Goal: Navigation & Orientation: Find specific page/section

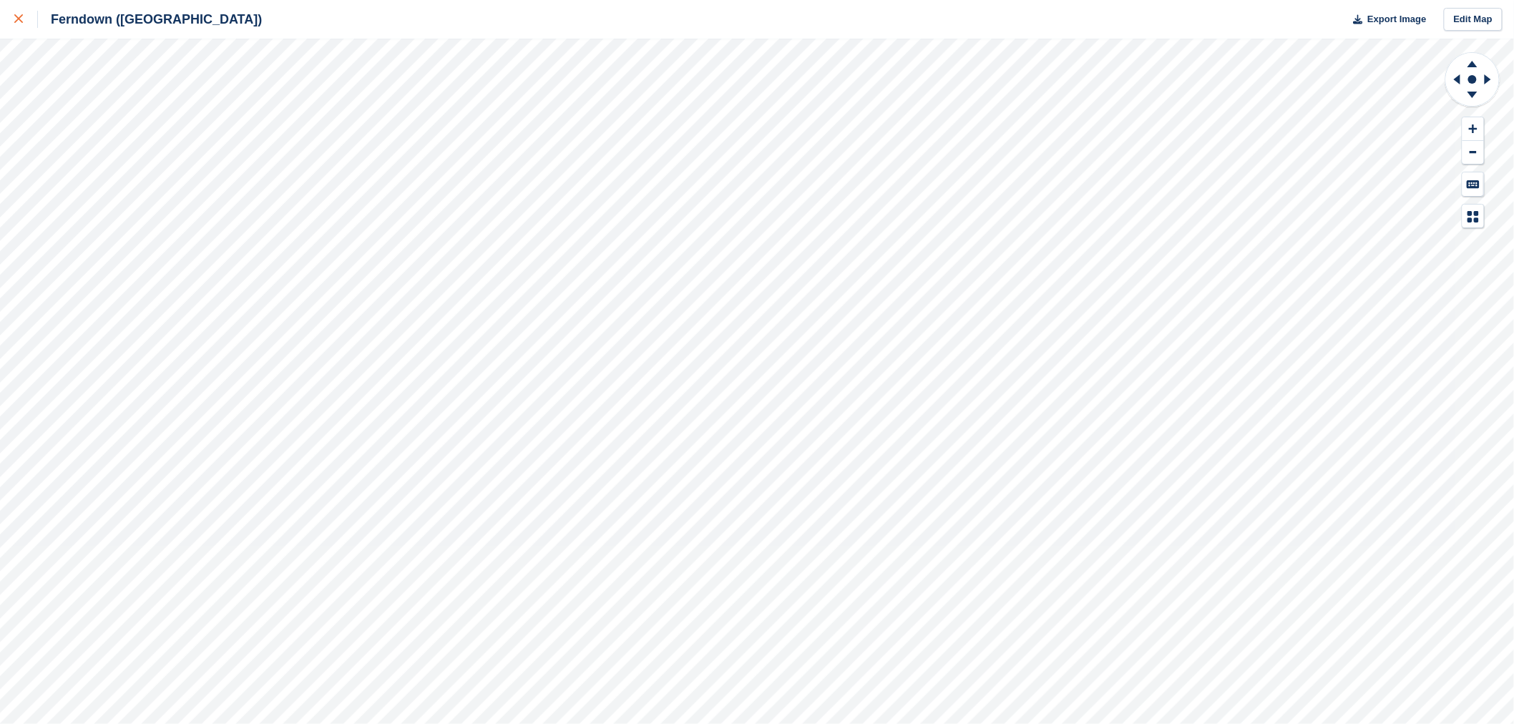
click at [24, 15] on div at bounding box center [26, 19] width 24 height 17
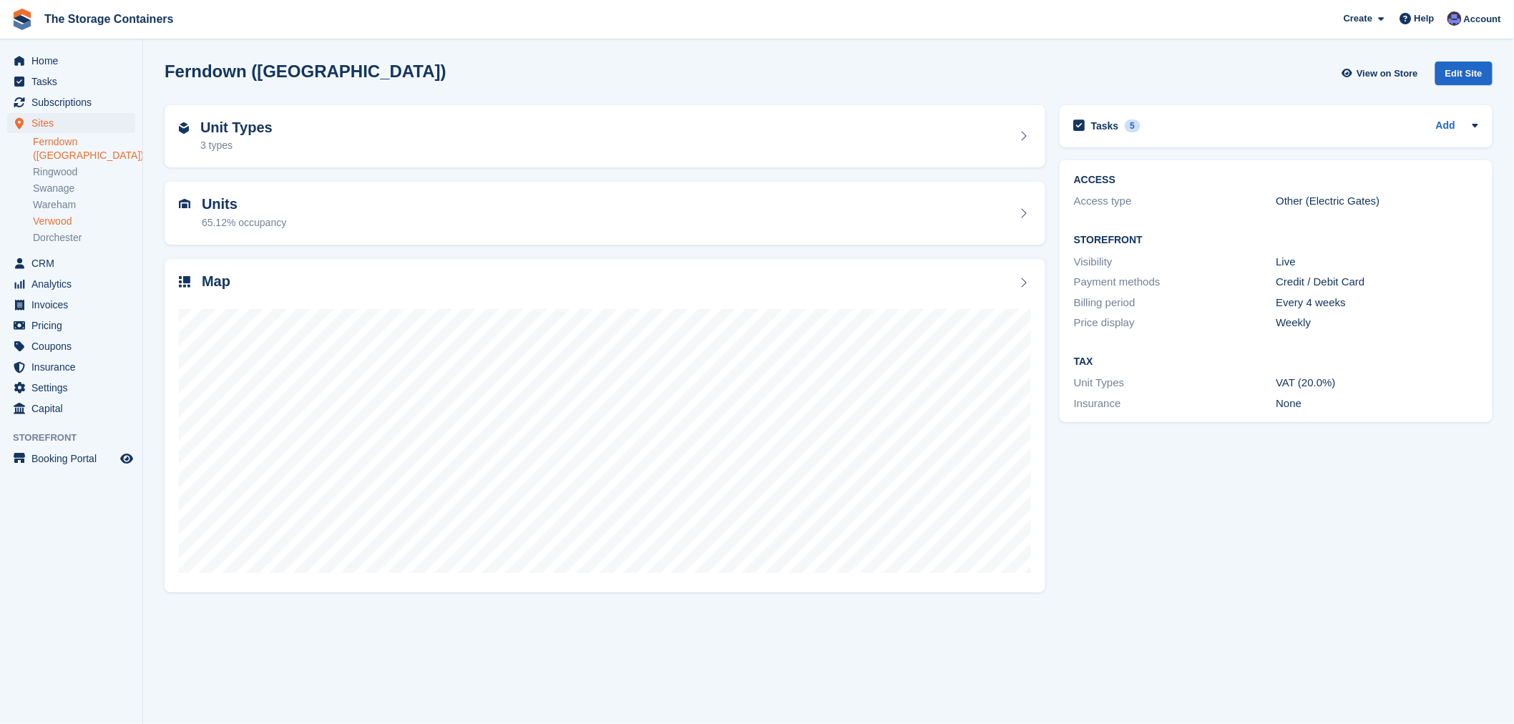
click at [68, 215] on link "Verwood" at bounding box center [84, 222] width 102 height 14
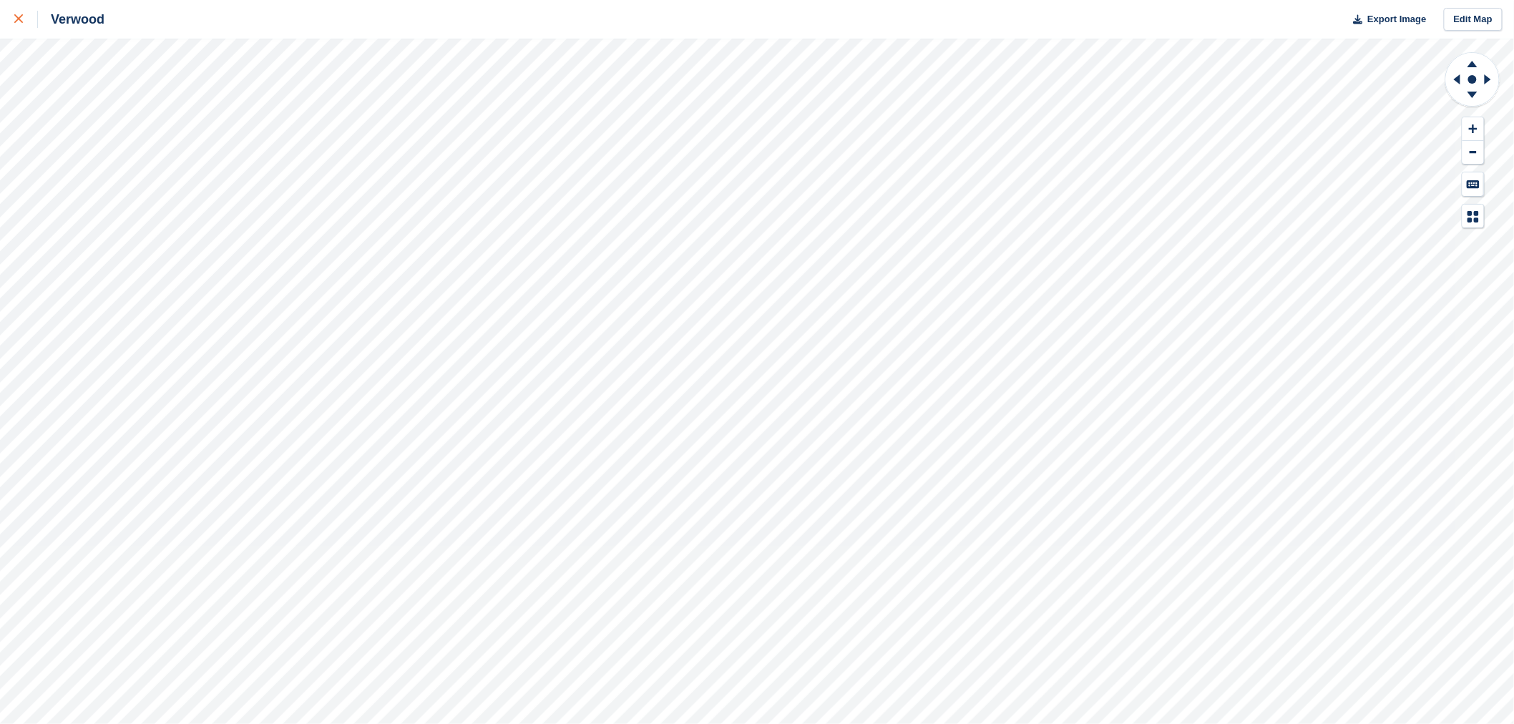
click at [22, 18] on div at bounding box center [26, 19] width 24 height 17
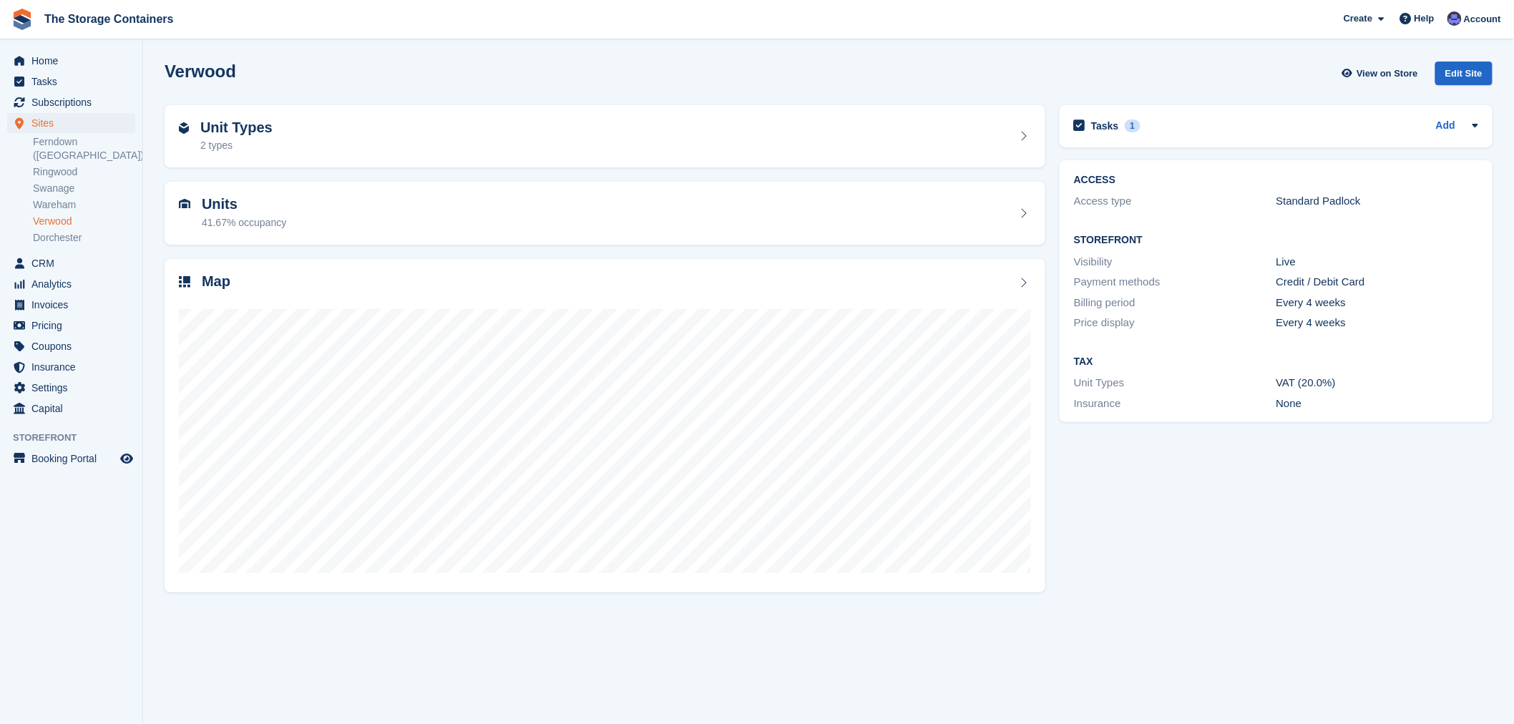
click at [1306, 460] on div "Tasks 1 Add Has [PERSON_NAME] emptied the container? - look to refund deposit/a…" at bounding box center [1276, 348] width 447 height 500
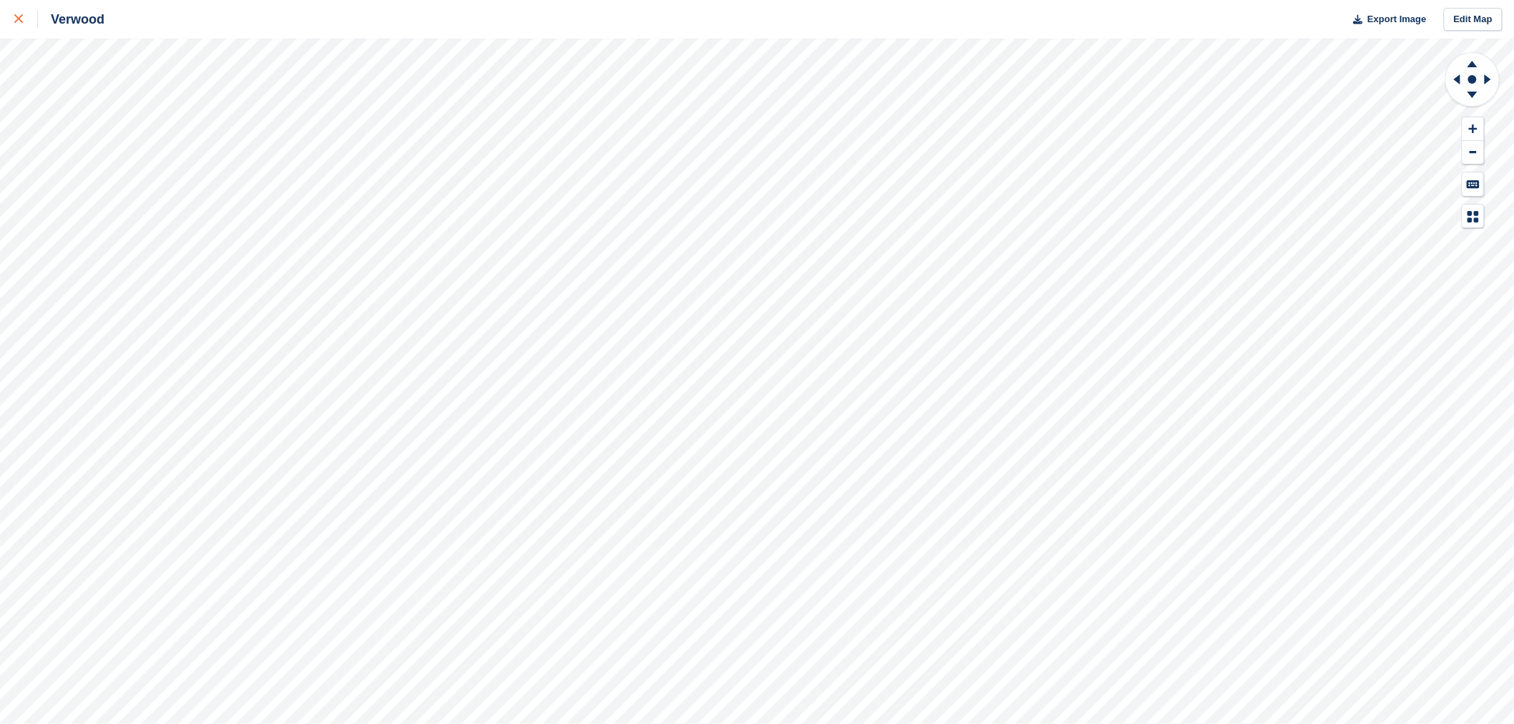
click at [14, 16] on icon at bounding box center [18, 18] width 9 height 9
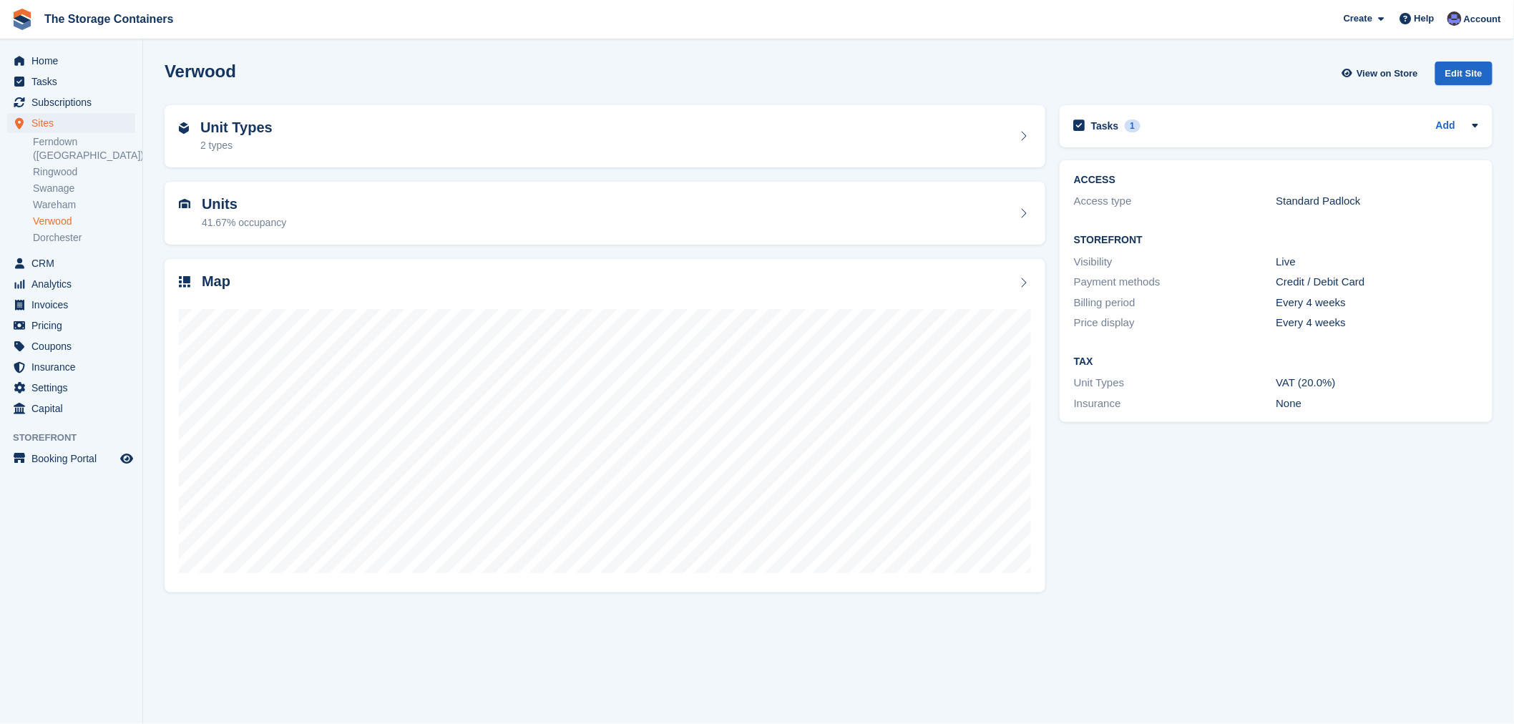
click at [1201, 480] on div "Tasks 1 Add Has [PERSON_NAME] emptied the container? - look to refund deposit/a…" at bounding box center [1276, 348] width 447 height 500
click at [1177, 503] on div "Tasks 1 Add Has [PERSON_NAME] emptied the container? - look to refund deposit/a…" at bounding box center [1276, 348] width 447 height 500
